Goal: Task Accomplishment & Management: Manage account settings

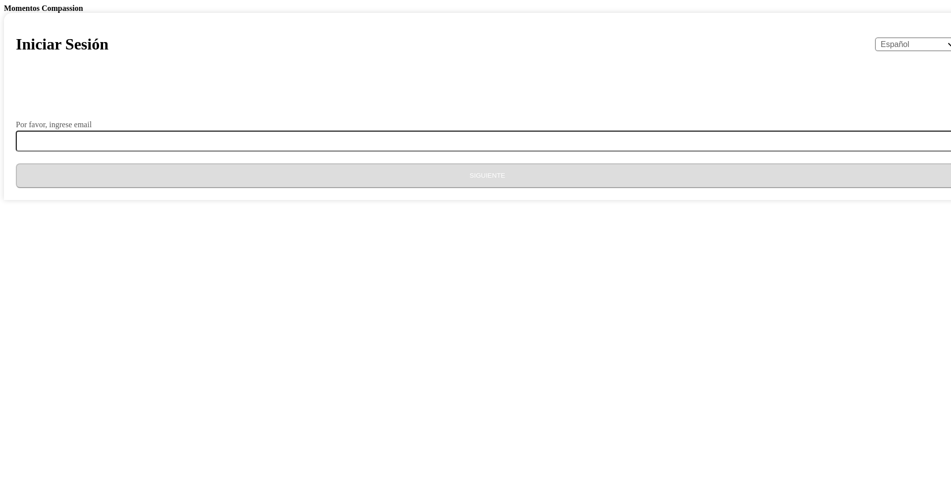
select select "es"
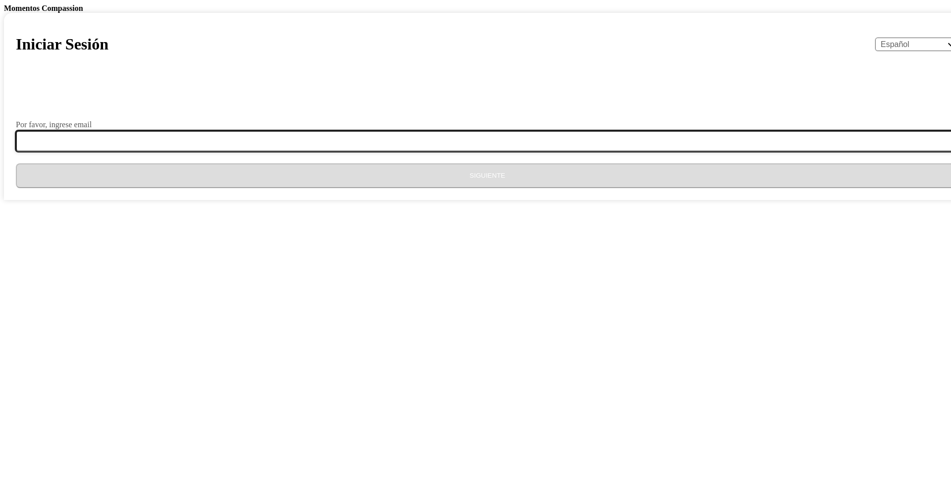
click at [479, 152] on input "Por favor, ingrese email" at bounding box center [493, 141] width 955 height 21
type input "[EMAIL_ADDRESS][DOMAIN_NAME]"
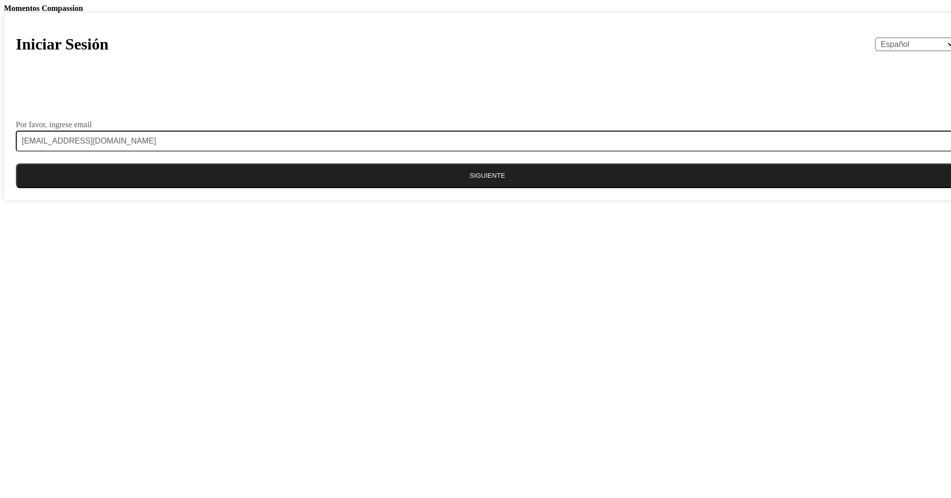
click at [520, 188] on button "Siguiente" at bounding box center [487, 176] width 943 height 25
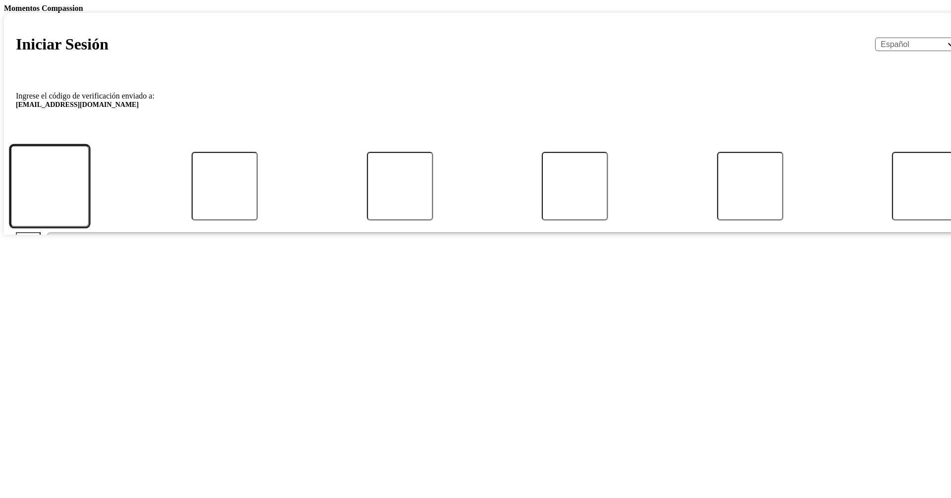
click at [89, 227] on input "Código" at bounding box center [49, 186] width 79 height 82
type input "7"
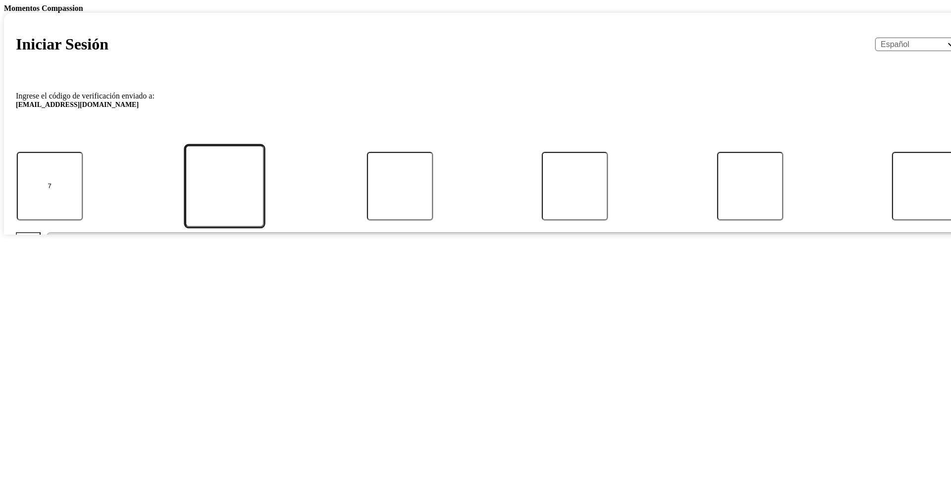
type input "1"
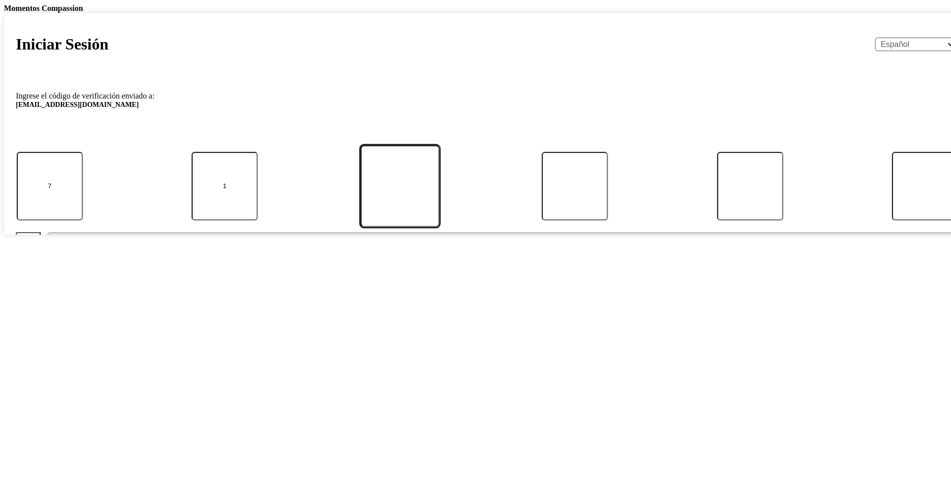
type input "4"
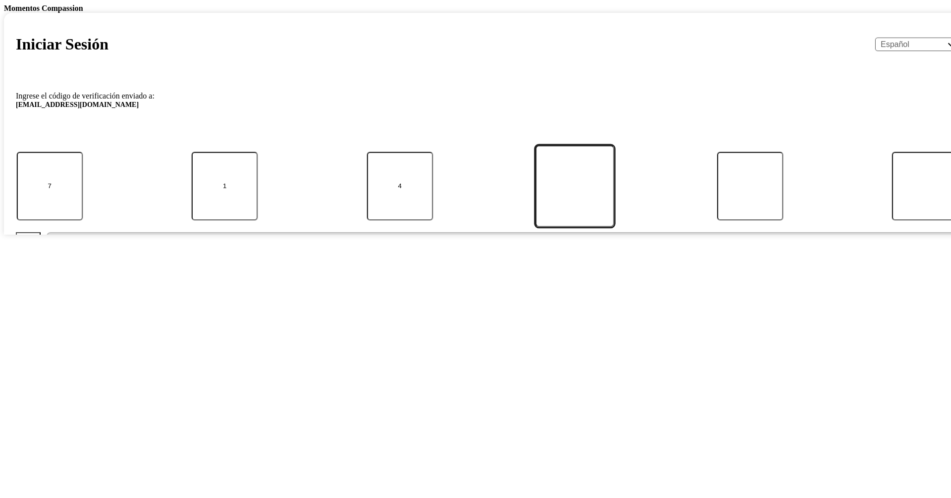
type input "7"
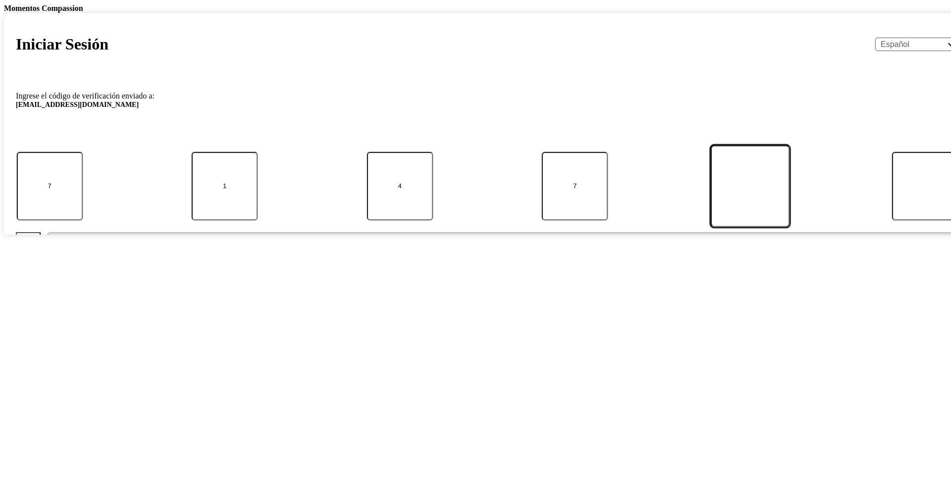
type input "9"
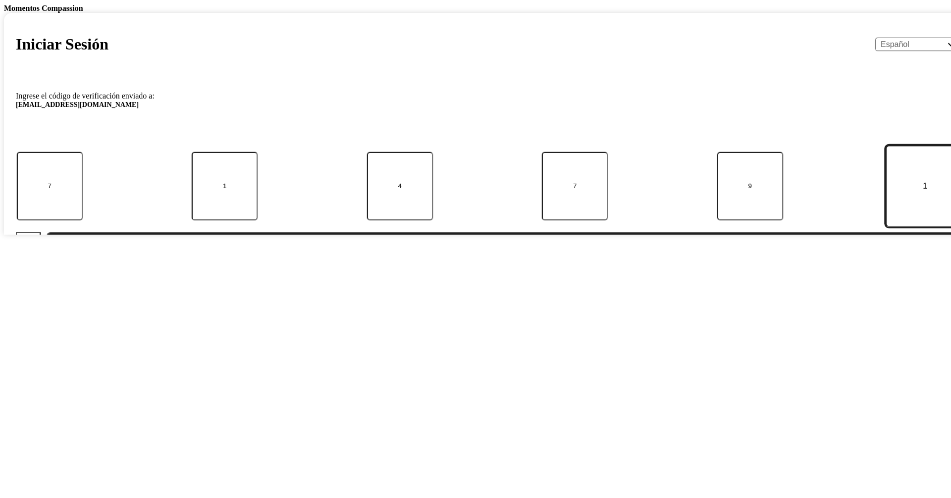
type input "1"
click at [47, 232] on button "Enviar" at bounding box center [503, 244] width 913 height 25
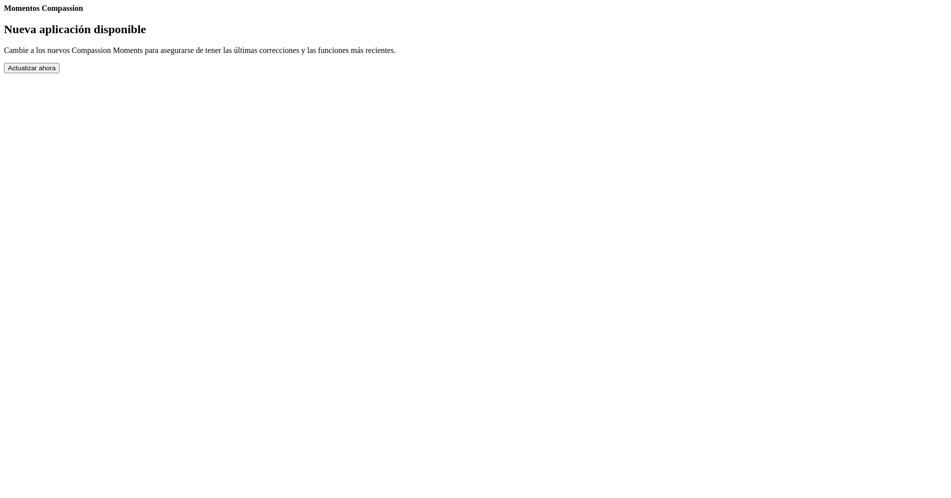
click at [59, 73] on button "Actualizar ahora" at bounding box center [31, 68] width 55 height 10
